Goal: Navigation & Orientation: Find specific page/section

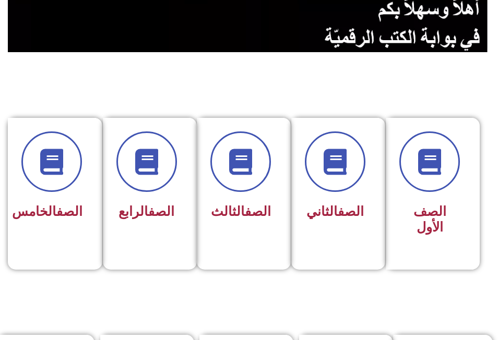
scroll to position [209, 0]
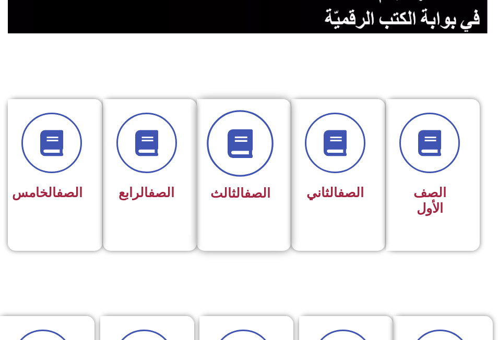
click at [233, 150] on icon at bounding box center [240, 143] width 29 height 29
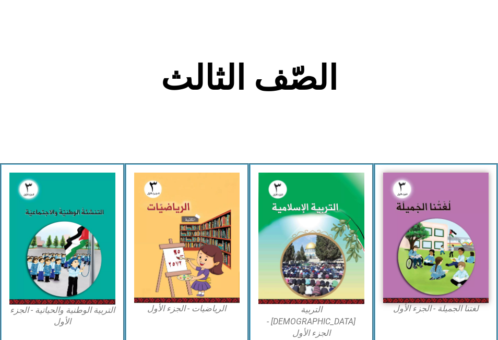
scroll to position [209, 0]
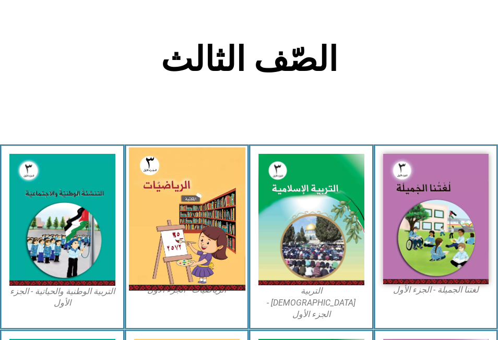
click at [165, 186] on img at bounding box center [186, 220] width 116 height 144
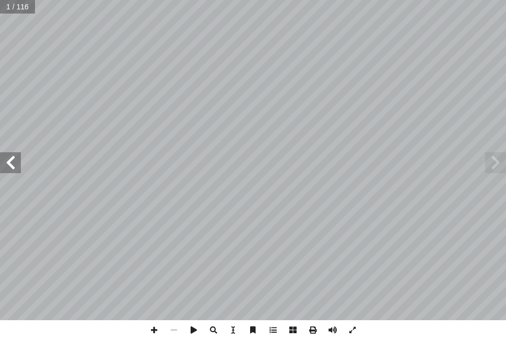
click at [12, 171] on span at bounding box center [10, 162] width 21 height 21
click at [15, 168] on span at bounding box center [10, 162] width 21 height 21
click at [13, 160] on span at bounding box center [10, 162] width 21 height 21
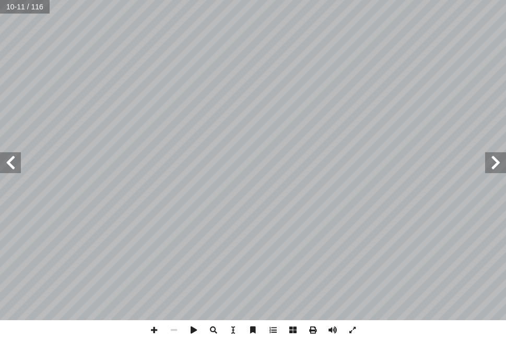
click at [13, 160] on span at bounding box center [10, 162] width 21 height 21
click at [8, 162] on span at bounding box center [10, 162] width 21 height 21
click at [504, 168] on span at bounding box center [495, 162] width 21 height 21
click at [170, 328] on span at bounding box center [174, 330] width 20 height 20
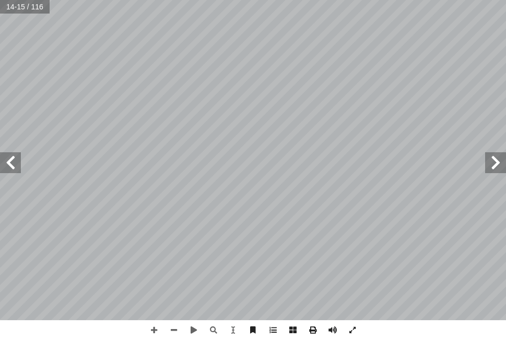
click at [8, 162] on span at bounding box center [10, 162] width 21 height 21
click at [176, 329] on span at bounding box center [174, 330] width 20 height 20
click at [7, 166] on span at bounding box center [10, 162] width 21 height 21
click at [174, 330] on span at bounding box center [174, 330] width 20 height 20
click at [495, 160] on span at bounding box center [495, 162] width 21 height 21
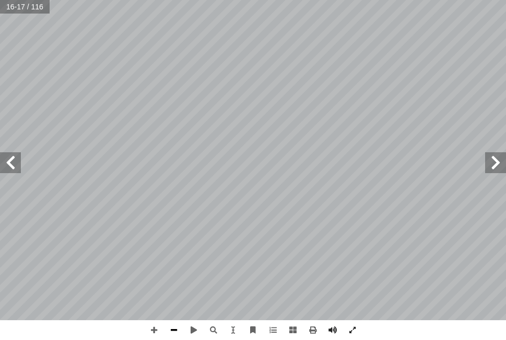
click at [173, 330] on span at bounding box center [174, 330] width 20 height 20
click at [171, 329] on span at bounding box center [174, 330] width 20 height 20
